Goal: Transaction & Acquisition: Obtain resource

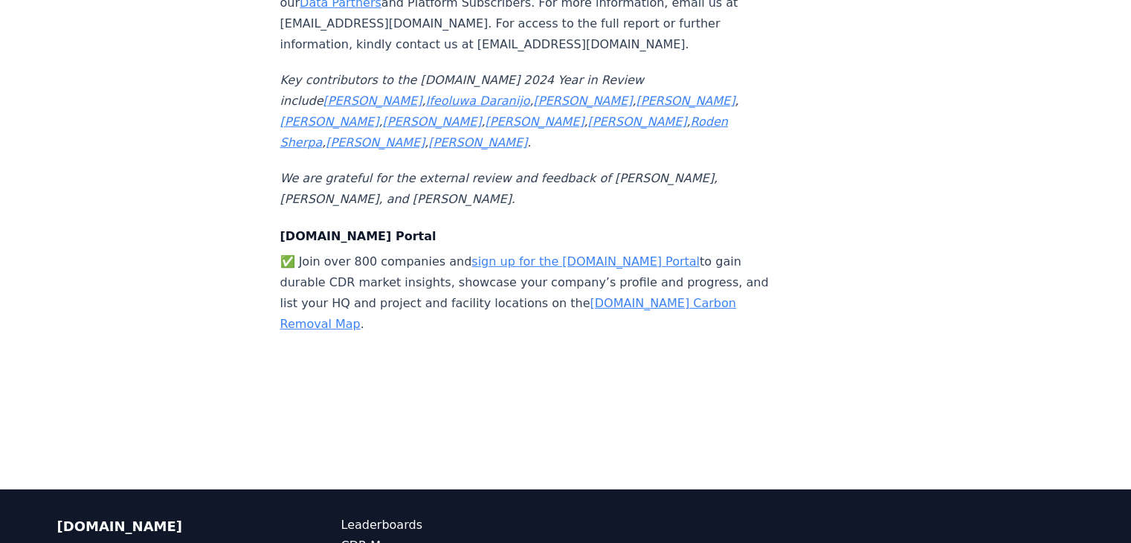
scroll to position [16204, 0]
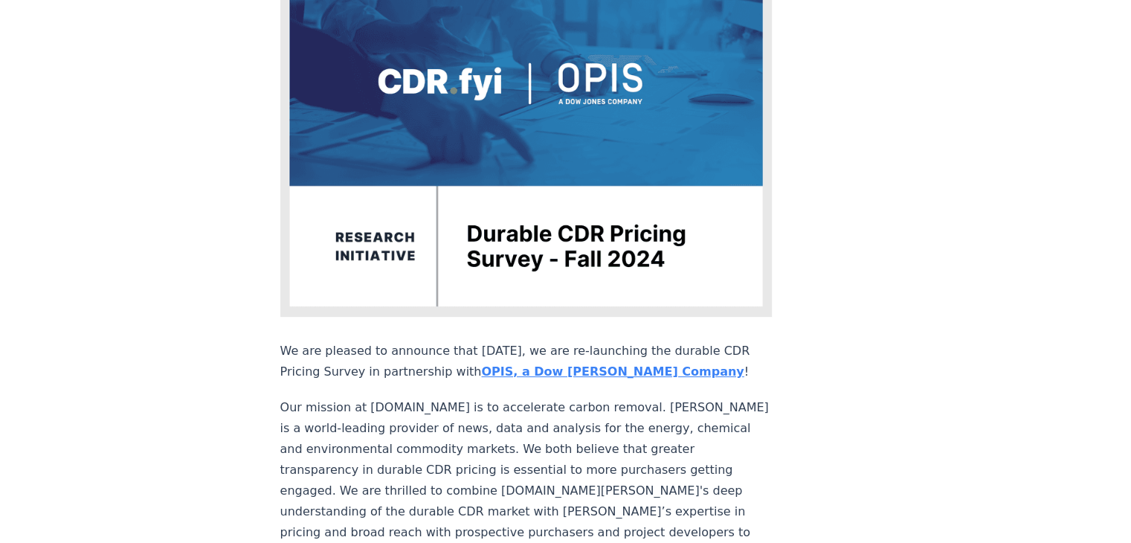
scroll to position [157, 0]
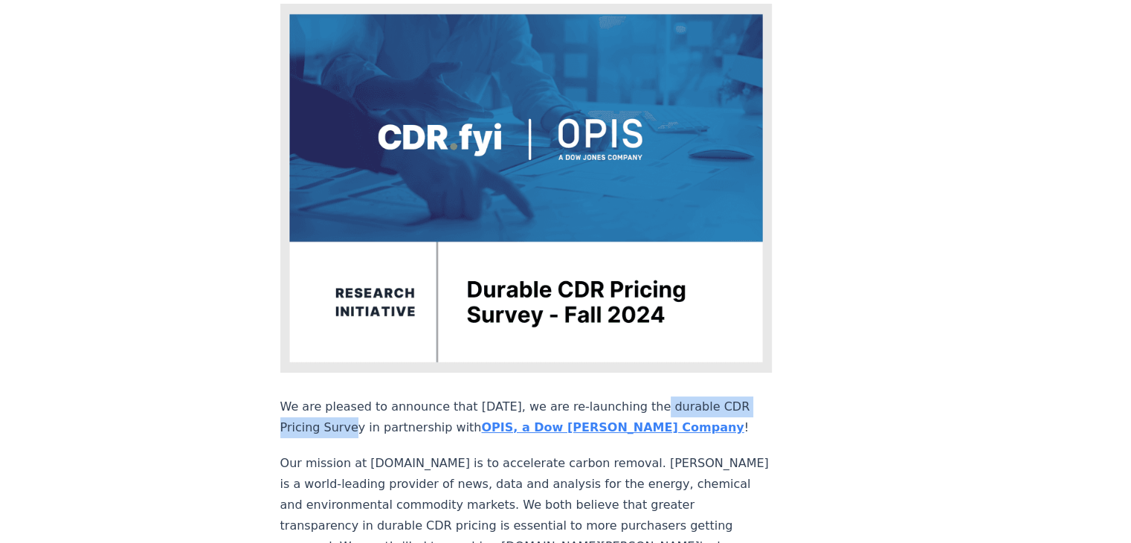
drag, startPoint x: 629, startPoint y: 358, endPoint x: 355, endPoint y: 375, distance: 274.9
click at [355, 396] on p "We are pleased to announce that today, we are re-launching the durable CDR Pric…" at bounding box center [526, 417] width 492 height 42
copy p "durable CDR Pricing Survey"
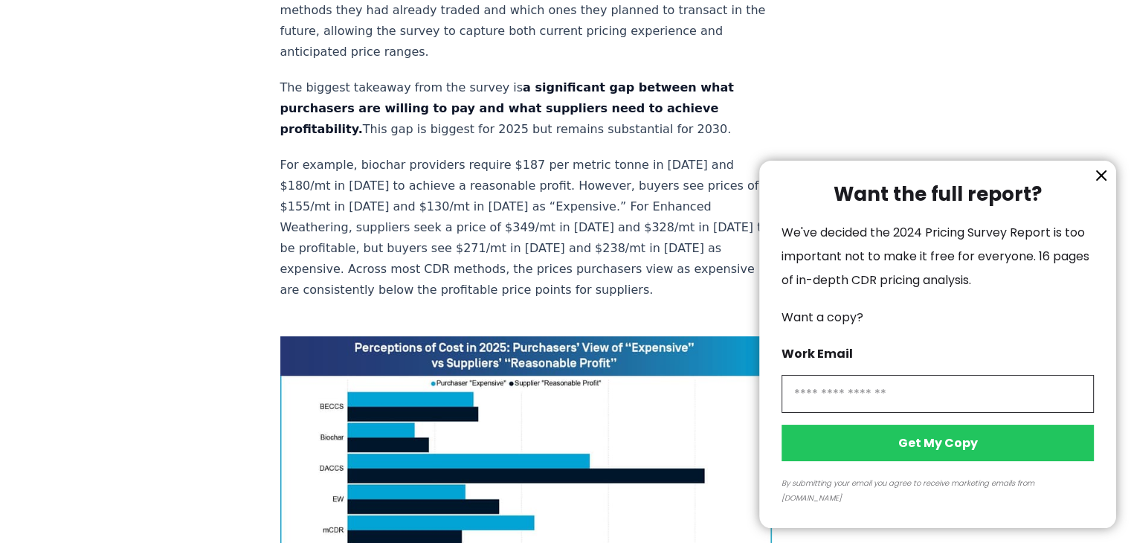
scroll to position [838, 0]
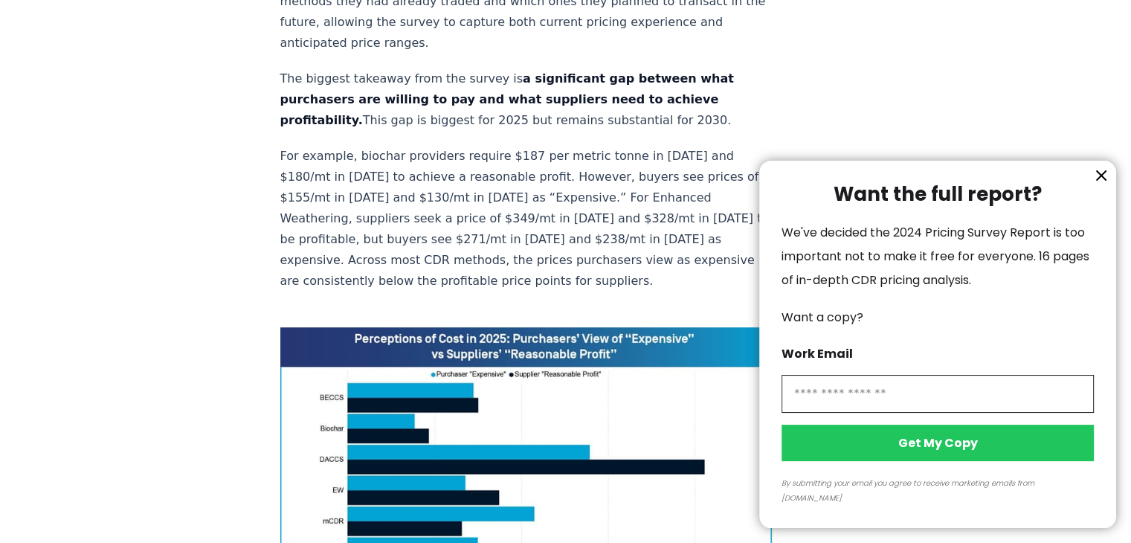
click at [594, 355] on div at bounding box center [565, 271] width 1131 height 543
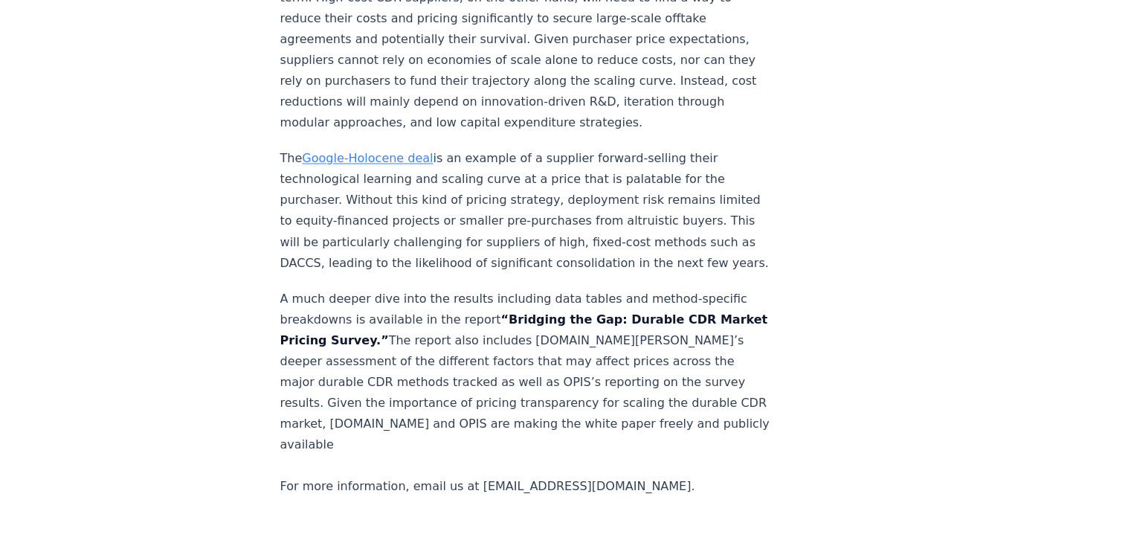
scroll to position [2597, 0]
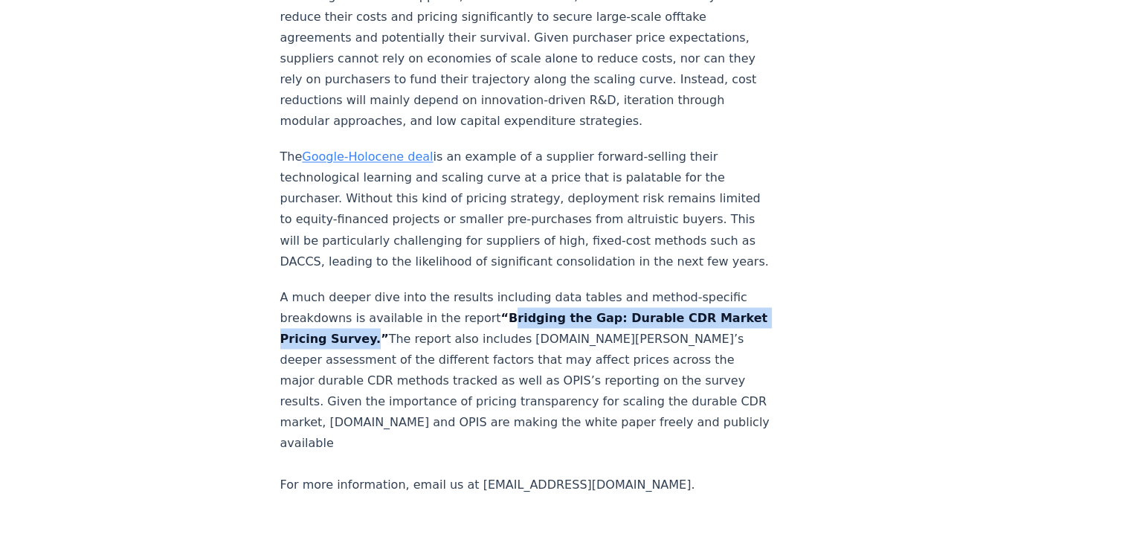
drag, startPoint x: 488, startPoint y: 268, endPoint x: 407, endPoint y: 295, distance: 86.0
click at [407, 310] on strong "“Bridging the Gap: Durable CDR Market Pricing Survey.”" at bounding box center [524, 327] width 488 height 35
copy strong "Bridging the Gap: Durable CDR Market Pricing Survey"
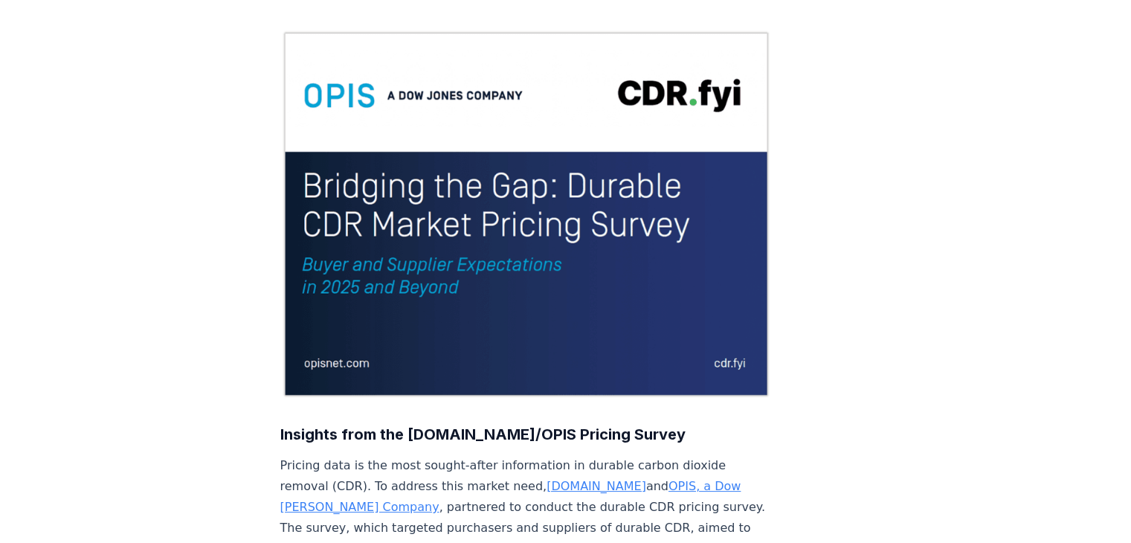
scroll to position [133, 0]
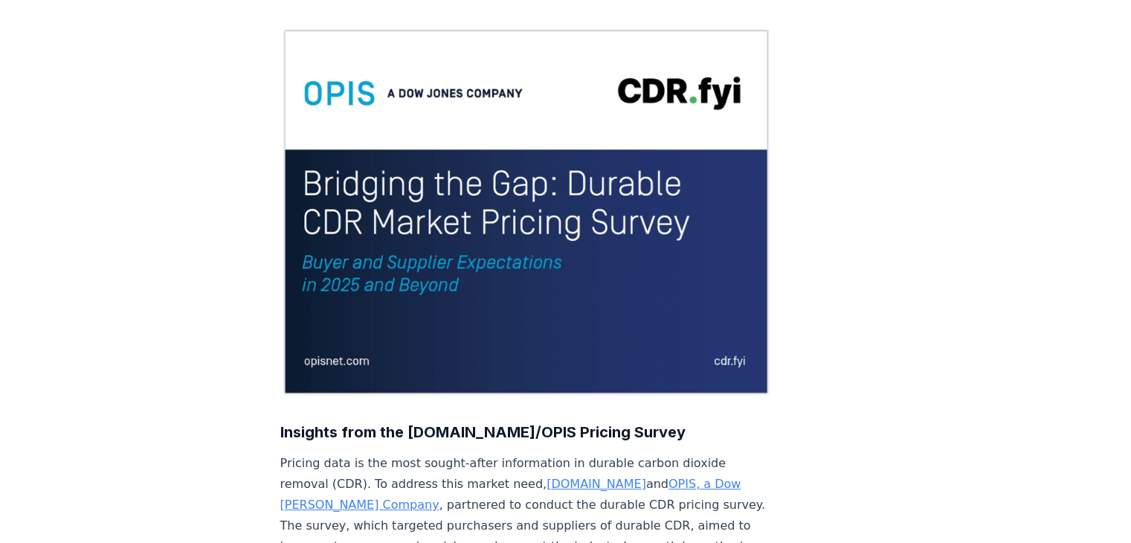
click at [591, 197] on img at bounding box center [526, 212] width 492 height 369
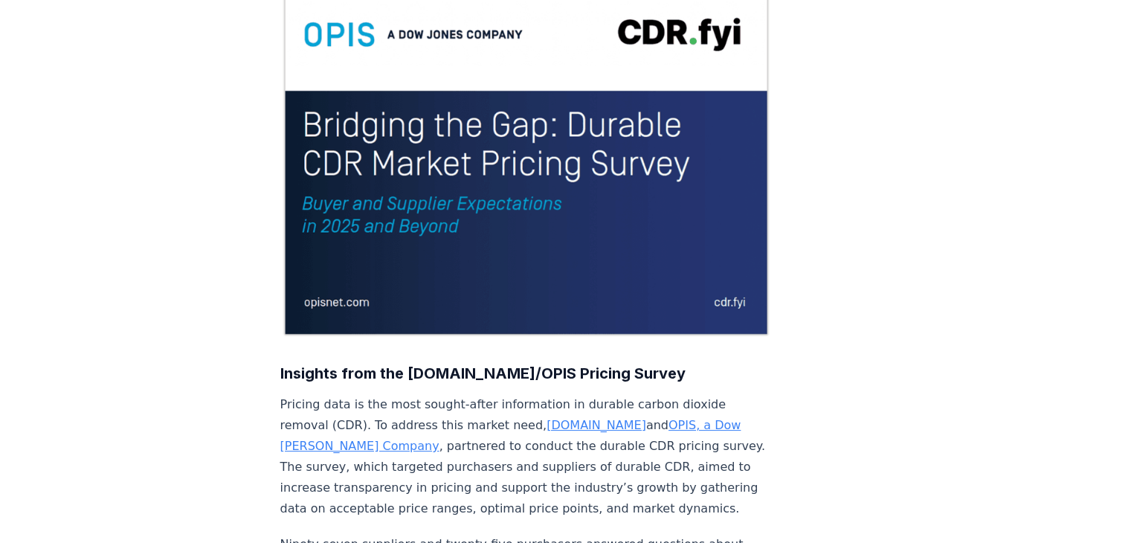
scroll to position [190, 0]
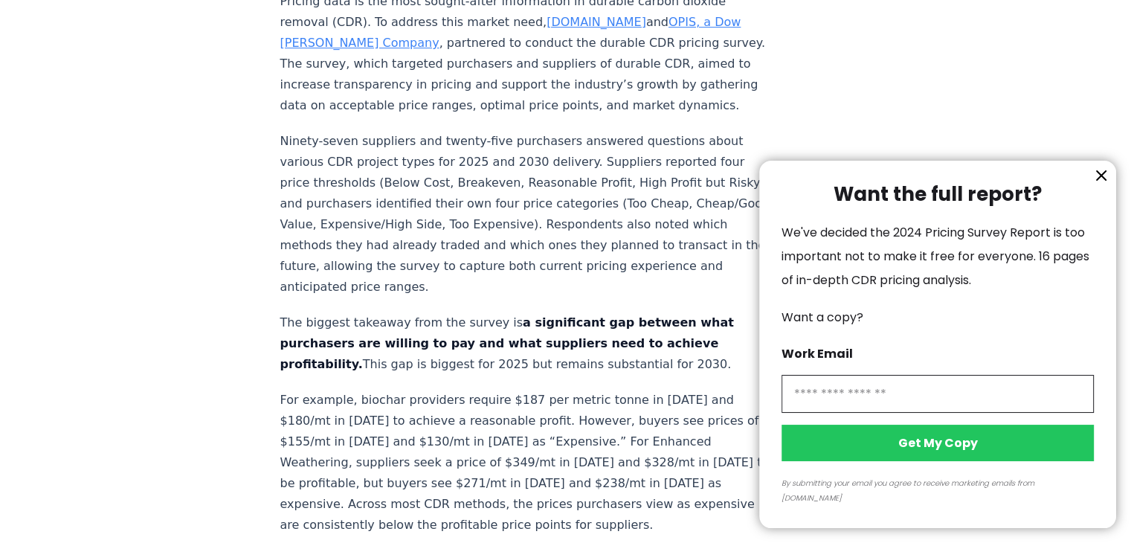
scroll to position [595, 0]
click at [882, 413] on input "information" at bounding box center [937, 394] width 312 height 38
type input "**********"
click at [931, 459] on button "Get My Copy" at bounding box center [937, 442] width 312 height 36
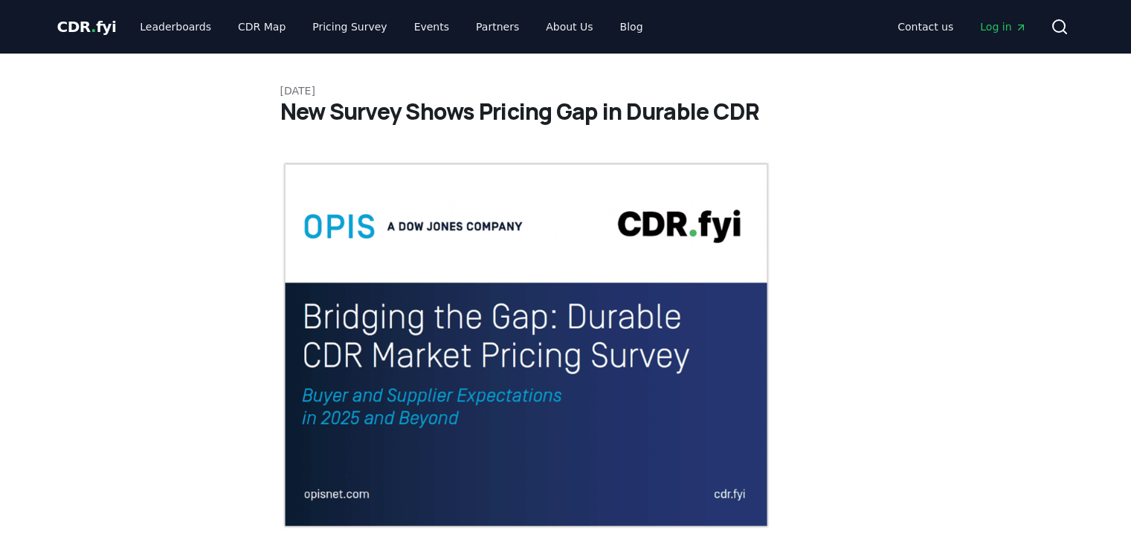
scroll to position [595, 0]
